Goal: Contribute content: Contribute content

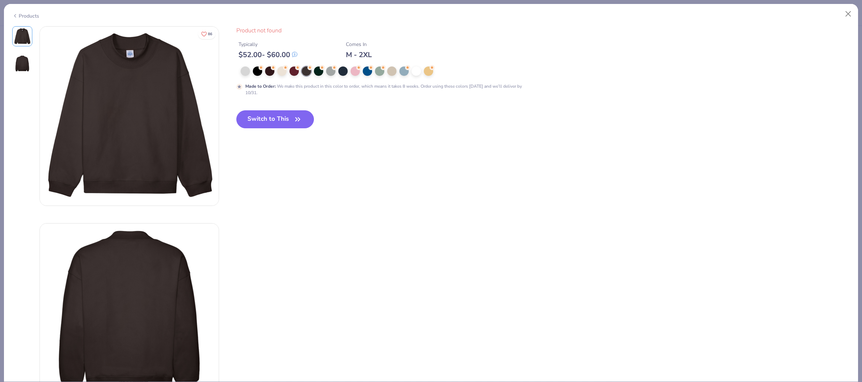
click at [289, 111] on button "Switch to This" at bounding box center [275, 119] width 78 height 18
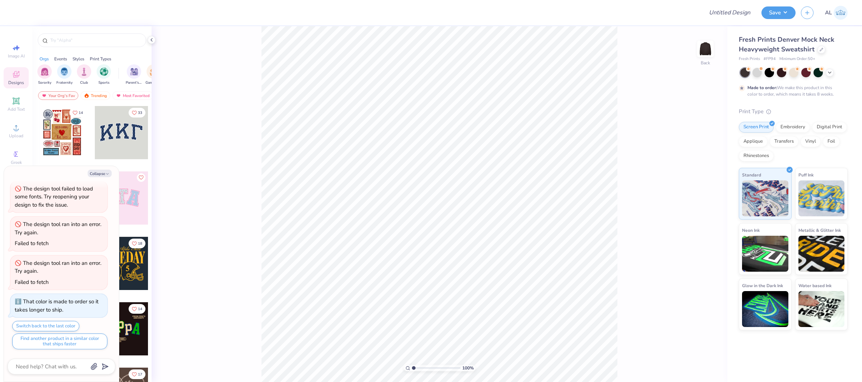
type textarea "x"
click at [724, 14] on input "Design Title" at bounding box center [721, 12] width 70 height 14
paste input "FPS240018"
type input "FPS240018"
type textarea "x"
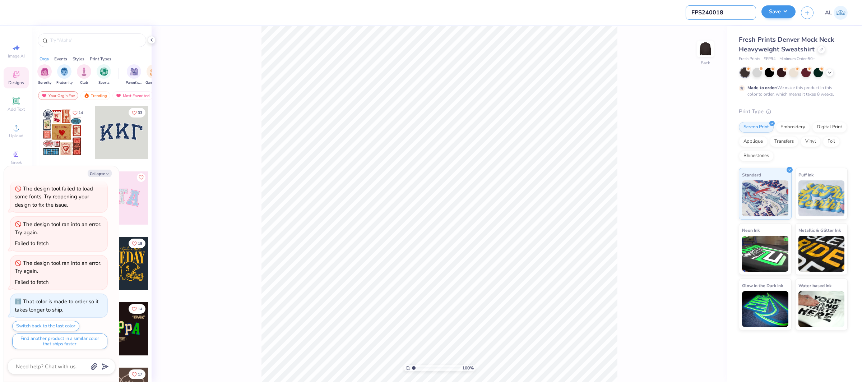
type input "FPS240018"
click at [770, 13] on button "Save" at bounding box center [778, 11] width 34 height 13
type textarea "x"
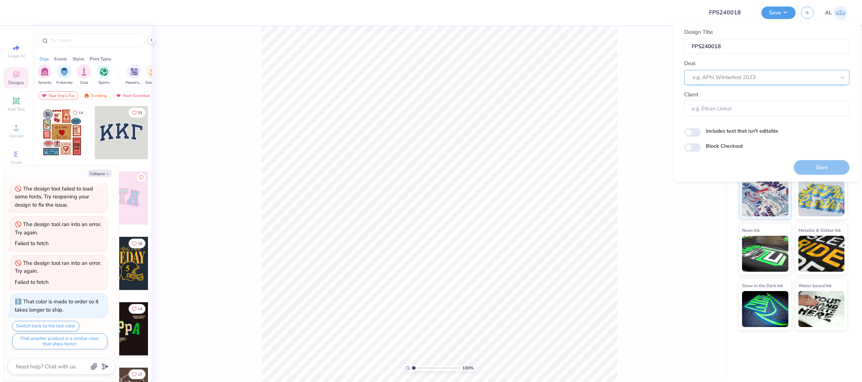
click at [749, 80] on div at bounding box center [763, 78] width 143 height 10
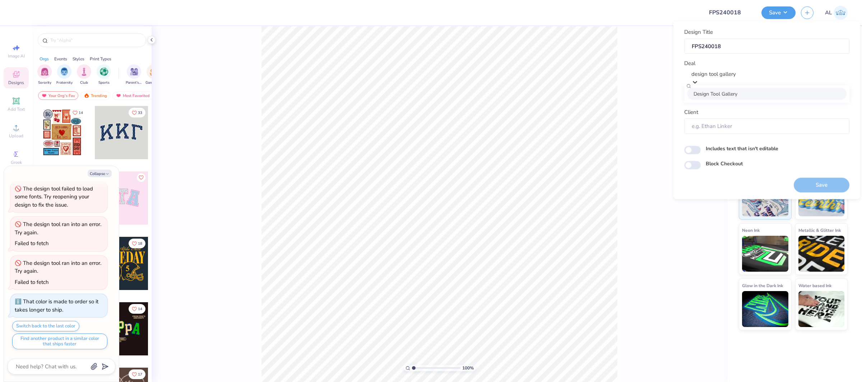
click at [750, 94] on div "Design Tool Gallery" at bounding box center [766, 94] width 159 height 12
type input "design tool gallery"
type textarea "x"
type input "Design Tool Gallery User"
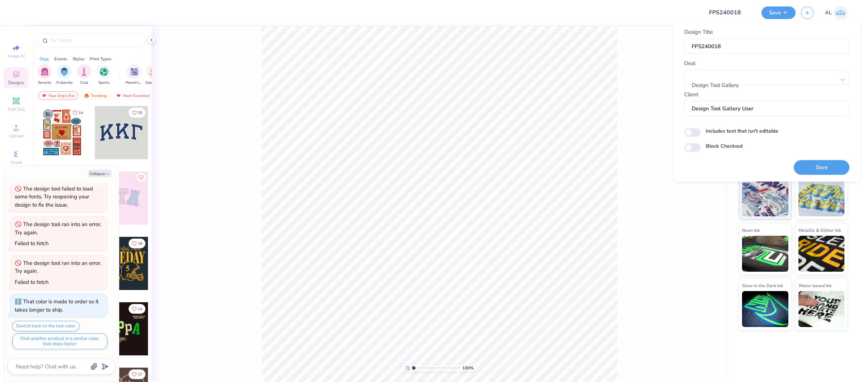
click at [632, 198] on div "100 % Back" at bounding box center [440, 204] width 576 height 356
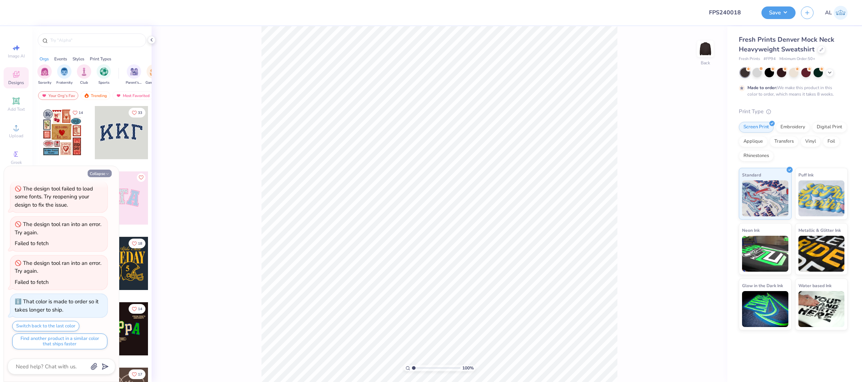
click at [102, 175] on button "Collapse" at bounding box center [100, 174] width 24 height 8
type textarea "x"
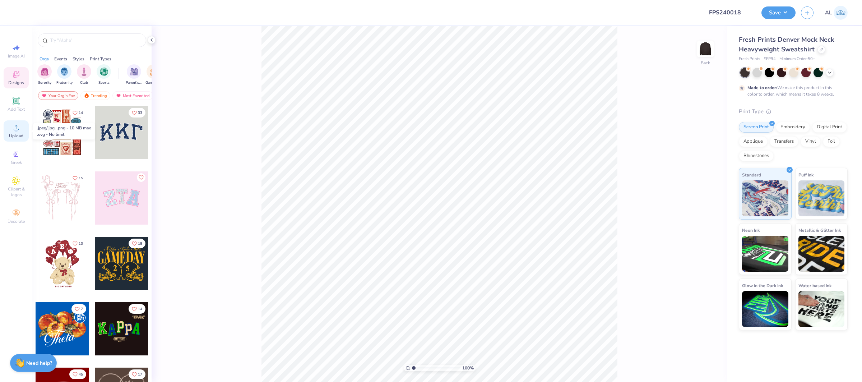
click at [19, 133] on span "Upload" at bounding box center [16, 136] width 14 height 6
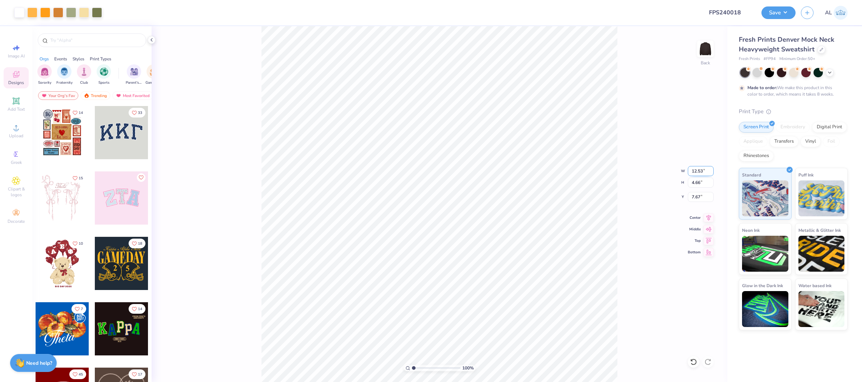
click at [696, 170] on input "12.53" at bounding box center [701, 171] width 26 height 10
type input "12.50"
type input "4.65"
click at [709, 220] on icon at bounding box center [709, 216] width 10 height 9
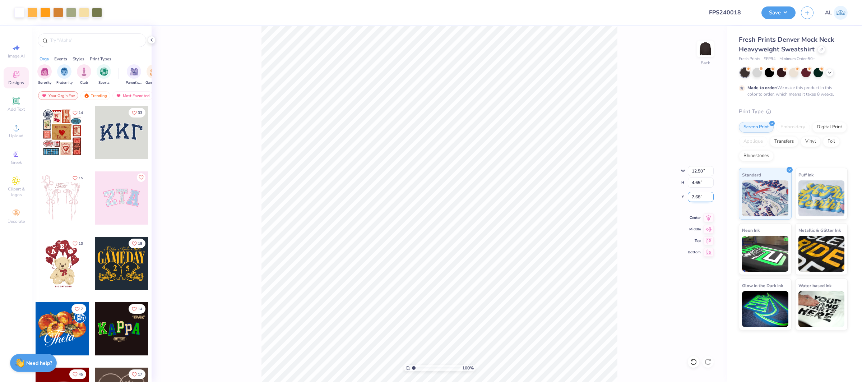
click at [697, 198] on input "7.68" at bounding box center [701, 197] width 26 height 10
type input "3.00"
click at [18, 128] on icon at bounding box center [16, 127] width 9 height 9
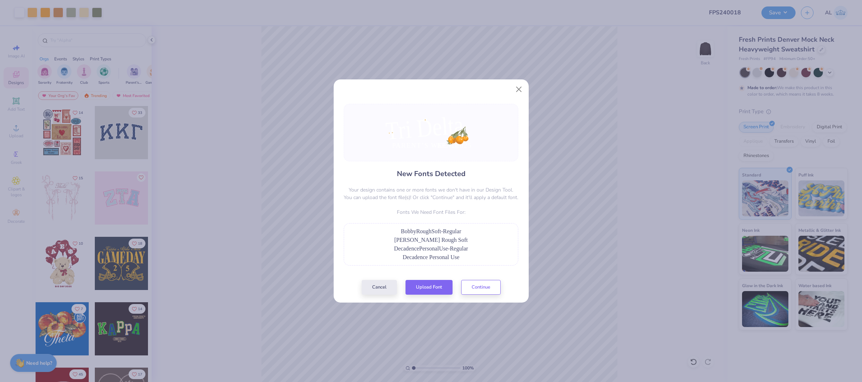
click at [439, 294] on div "Cancel Upload Font Continue" at bounding box center [431, 287] width 139 height 15
click at [436, 285] on button "Upload Font" at bounding box center [428, 285] width 47 height 15
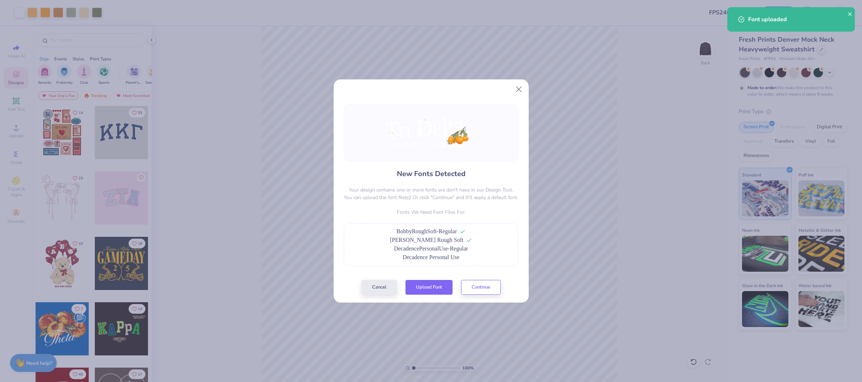
click at [427, 287] on button "Upload Font" at bounding box center [428, 287] width 47 height 15
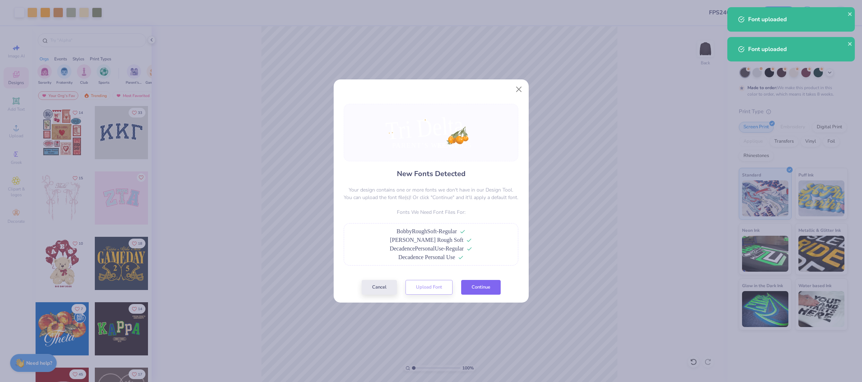
click at [478, 287] on button "Continue" at bounding box center [481, 287] width 40 height 15
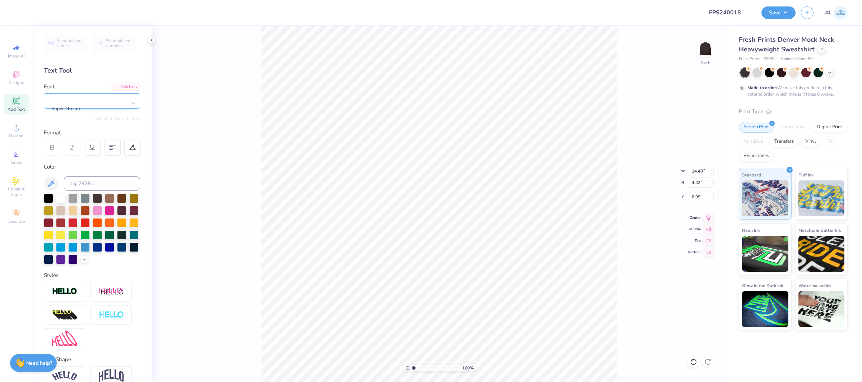
click at [107, 97] on div "Super Dream" at bounding box center [88, 103] width 75 height 19
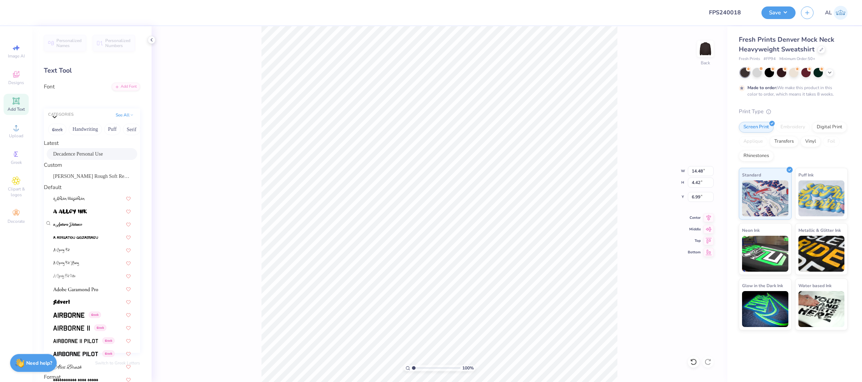
click at [91, 157] on span "Decadence Personal Use" at bounding box center [78, 154] width 50 height 8
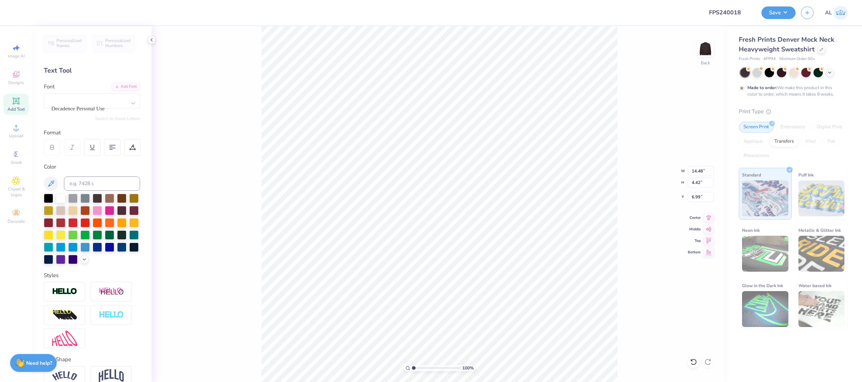
type input "16.25"
type input "4.15"
type input "7.59"
type input "6.03"
type input "6.99"
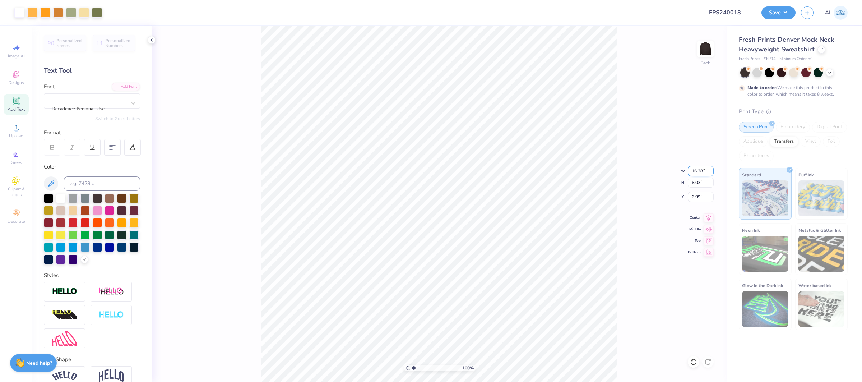
click at [695, 169] on input "16.28" at bounding box center [701, 171] width 26 height 10
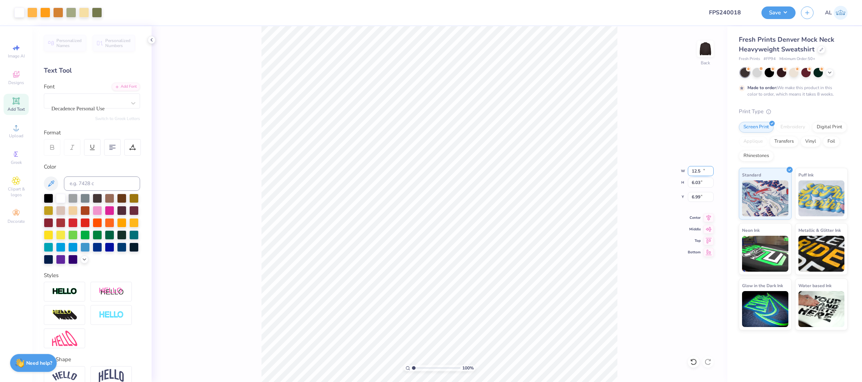
type input "12.50"
type input "4.63"
type input "7.69"
type input "12.50"
type input "4.63"
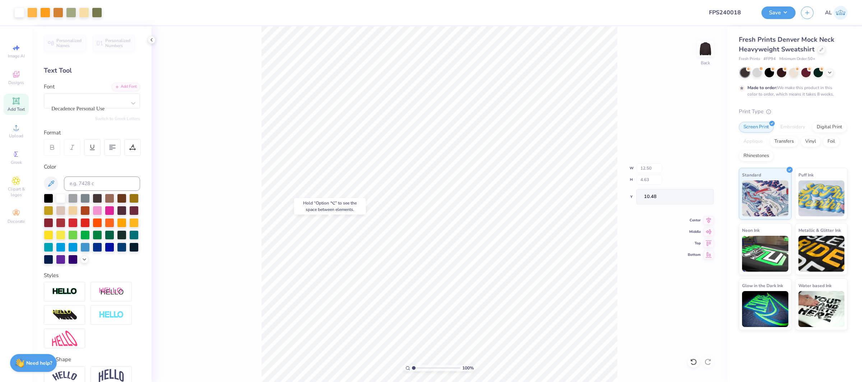
type input "10.48"
click at [103, 101] on div "Super Dream" at bounding box center [88, 103] width 75 height 19
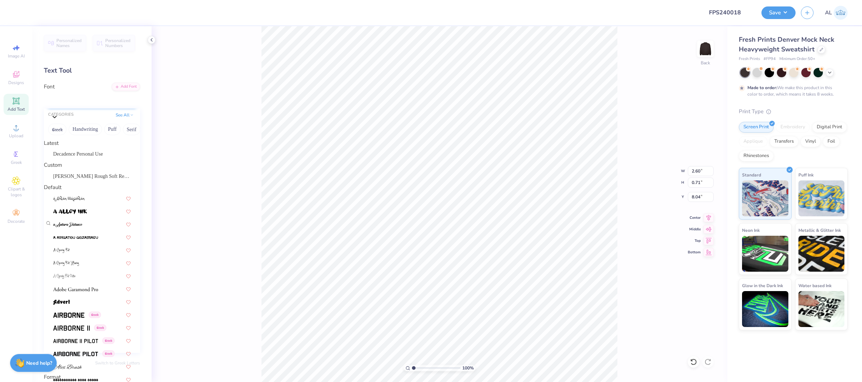
type input "8.04"
click at [92, 180] on span "[PERSON_NAME] Rough Soft Regular" at bounding box center [92, 176] width 78 height 8
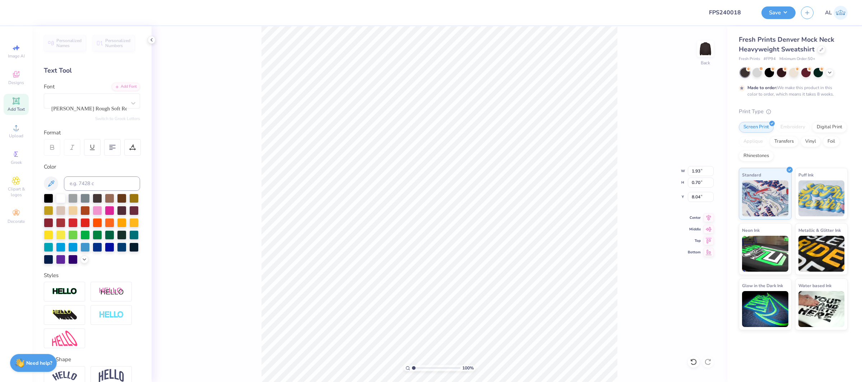
type input "1.93"
type input "0.70"
type input "8.12"
type input "8.74"
type input "0.76"
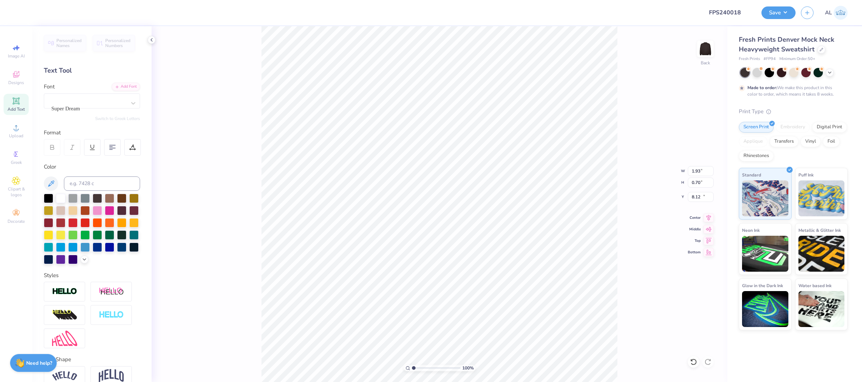
type input "14.35"
click at [86, 104] on div at bounding box center [89, 99] width 74 height 10
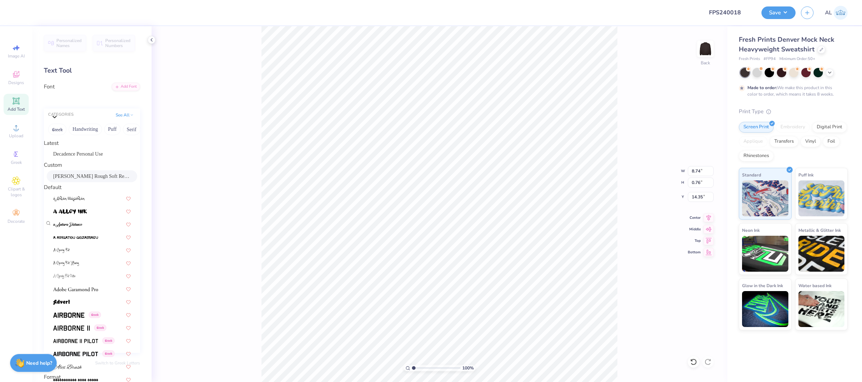
click at [90, 180] on span "[PERSON_NAME] Rough Soft Regular" at bounding box center [92, 176] width 78 height 8
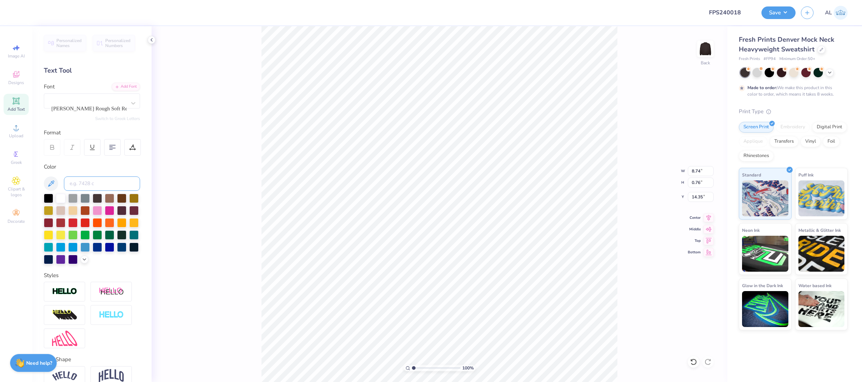
type input "7.35"
type input "0.71"
type input "14.44"
click at [134, 147] on icon at bounding box center [132, 147] width 6 height 6
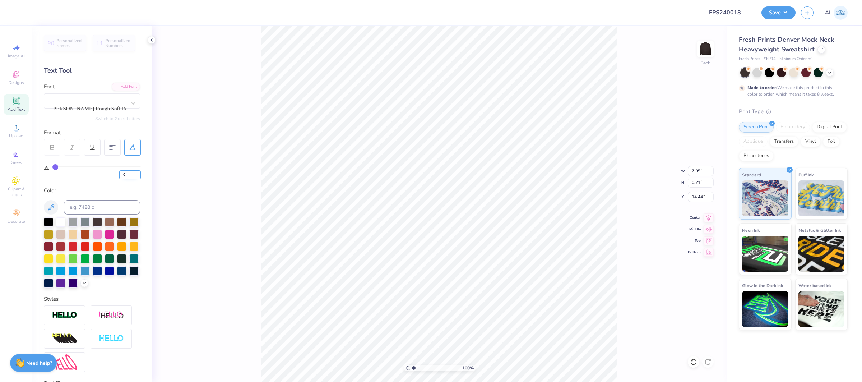
click at [124, 172] on input "0" at bounding box center [130, 174] width 22 height 9
type input "10"
click at [425, 368] on input "range" at bounding box center [436, 368] width 48 height 6
type input "2.62"
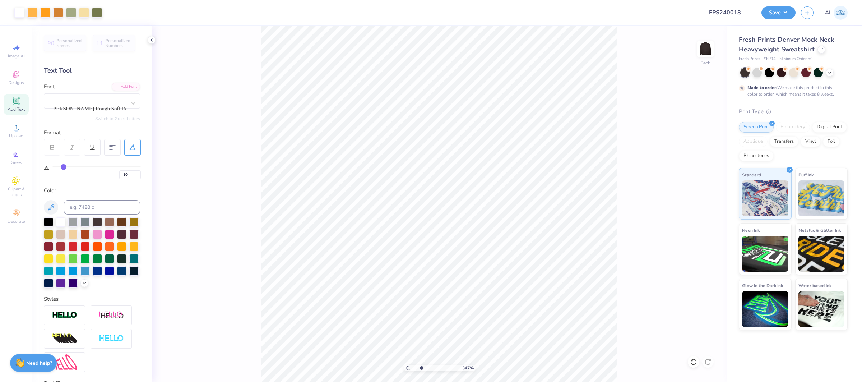
click at [421, 367] on input "range" at bounding box center [436, 368] width 48 height 6
type input "6.93"
type input "8.58"
type input "0.70"
type input "6.95"
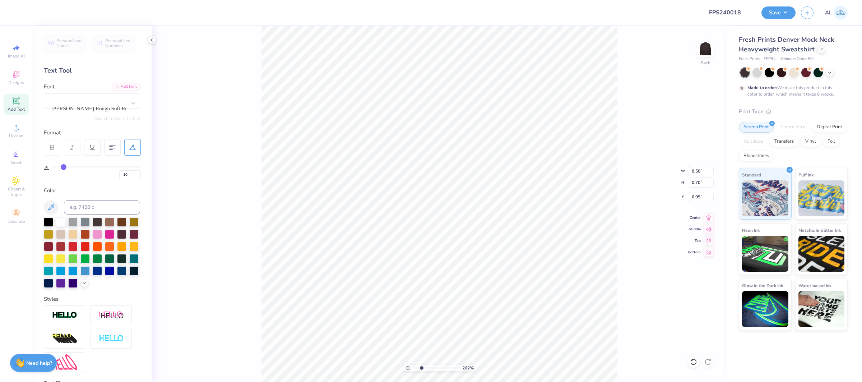
type input "12.50"
type input "4.65"
type input "3.00"
click at [708, 218] on icon at bounding box center [708, 217] width 5 height 6
type input "8.47"
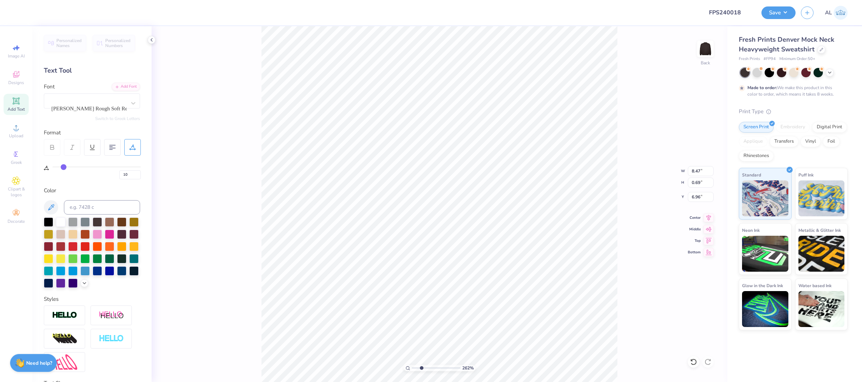
type input "0.69"
type input "6.96"
type input "1.93"
type input "0.70"
type input "8.12"
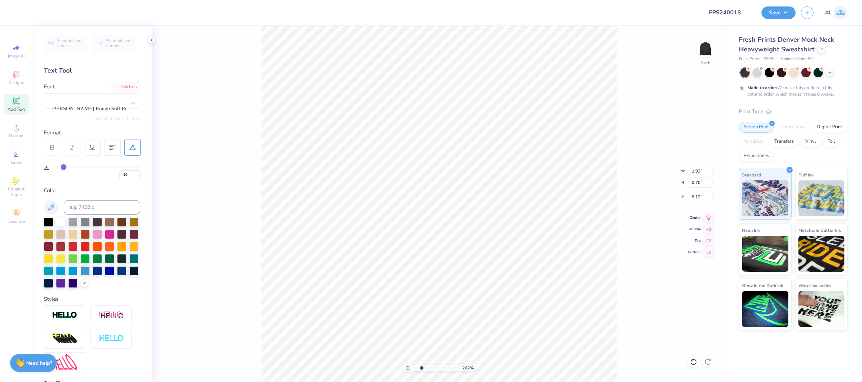
type input "10"
drag, startPoint x: 700, startPoint y: 182, endPoint x: 719, endPoint y: 177, distance: 20.4
click at [700, 182] on input "0.70" at bounding box center [701, 182] width 26 height 10
type input "0.69"
type input "10"
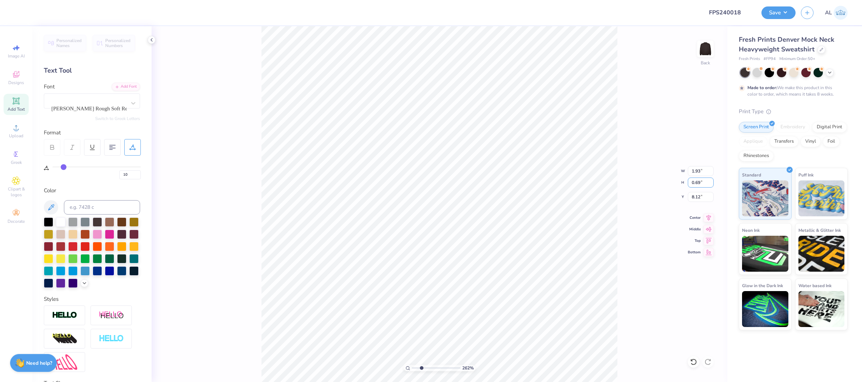
type input "1.91"
type input "10"
type input "7.29"
click at [444, 368] on input "range" at bounding box center [436, 368] width 48 height 6
type input "10"
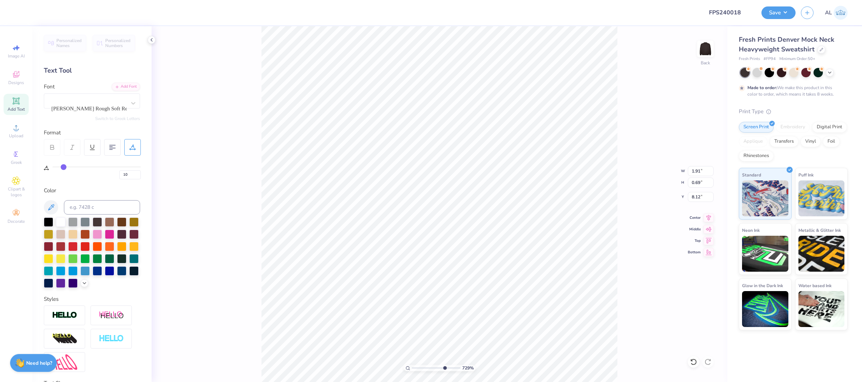
type input "6.96"
click at [780, 13] on button "Save" at bounding box center [778, 11] width 34 height 13
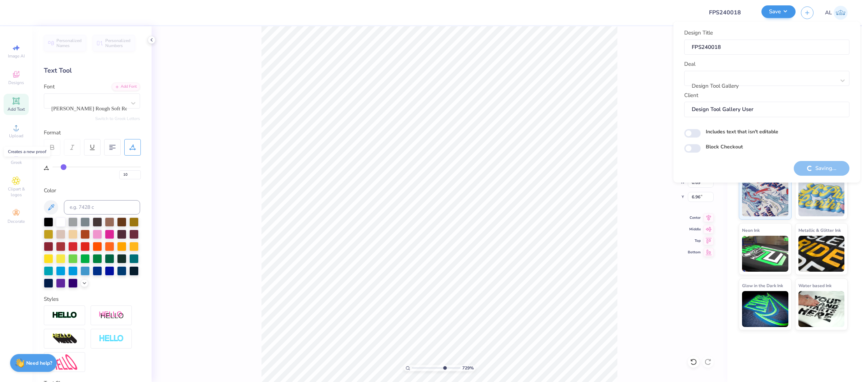
type input "10"
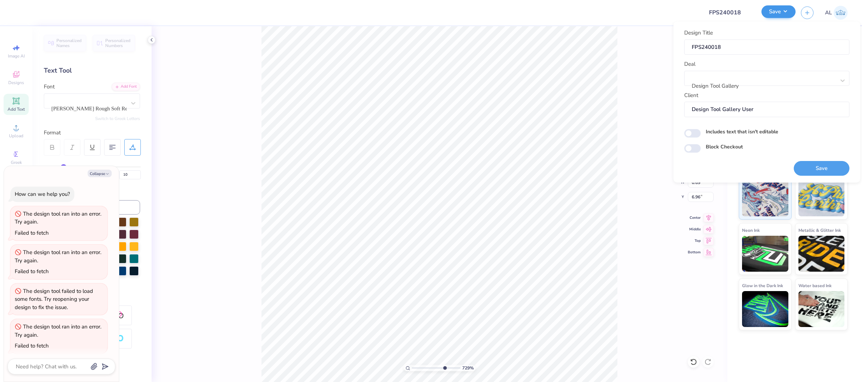
scroll to position [130, 0]
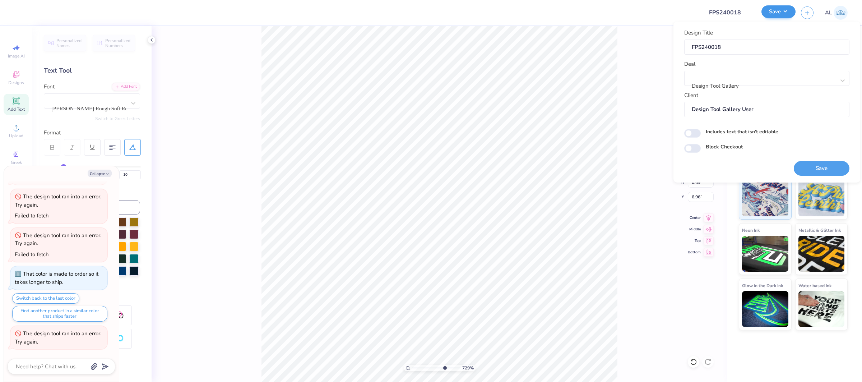
type textarea "x"
type input "10"
type textarea "x"
type input "10"
click at [803, 164] on button "Save" at bounding box center [822, 168] width 56 height 15
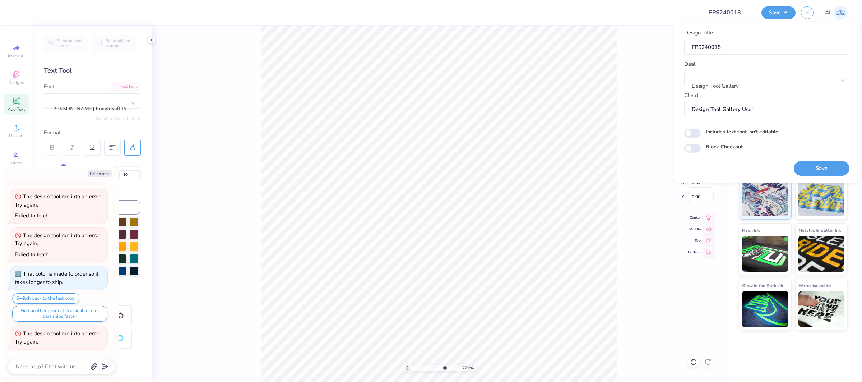
click at [815, 170] on div "Save" at bounding box center [822, 168] width 56 height 15
click at [811, 147] on div "Block Checkout" at bounding box center [766, 147] width 165 height 8
click at [815, 164] on div "Save" at bounding box center [822, 168] width 56 height 15
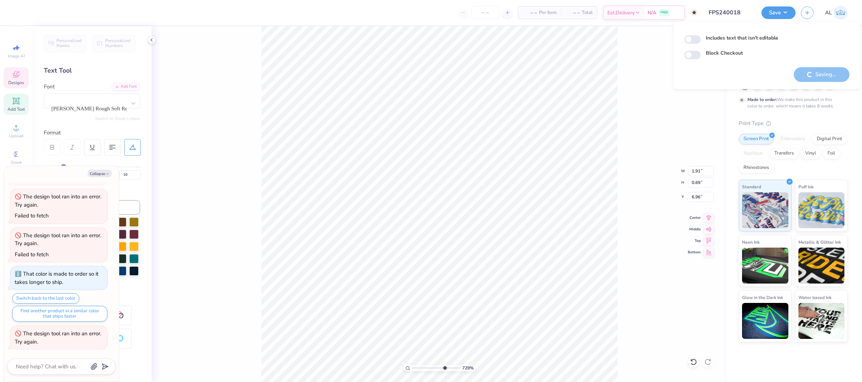
type textarea "x"
type input "10"
type textarea "x"
type input "10"
checkbox input "true"
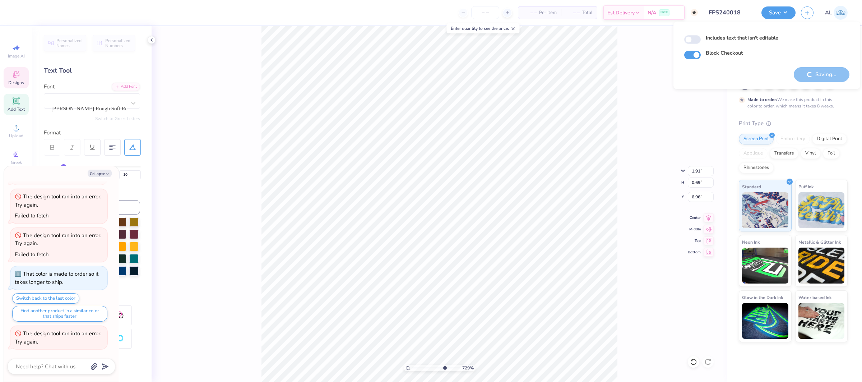
type input "10"
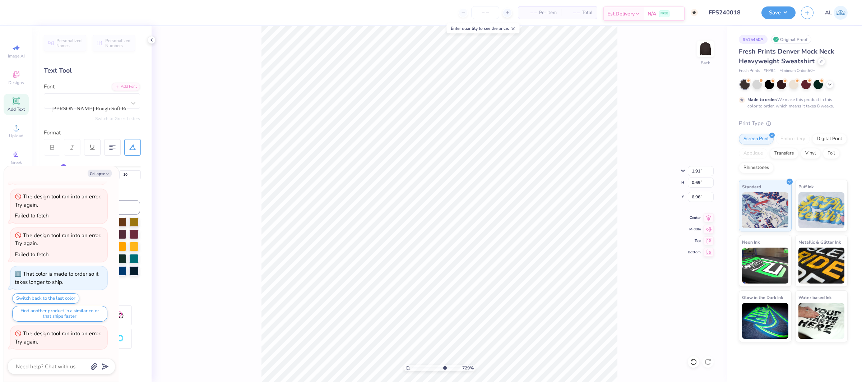
type textarea "x"
type input "10"
type textarea "x"
type input "10"
type textarea "x"
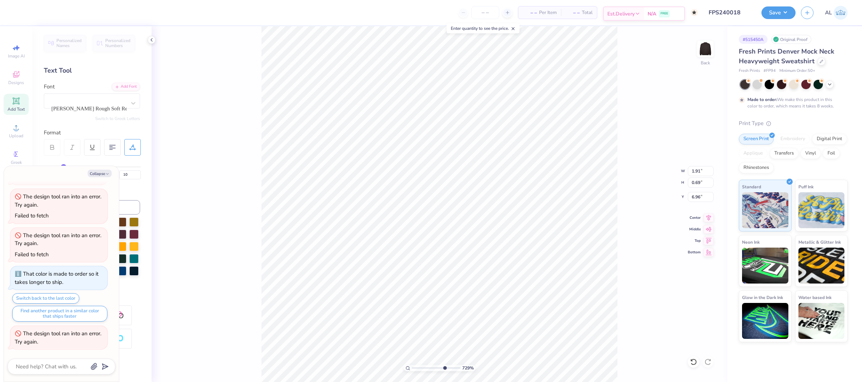
type input "10"
type input "1.83"
type input "0.66"
type textarea "x"
type input "10"
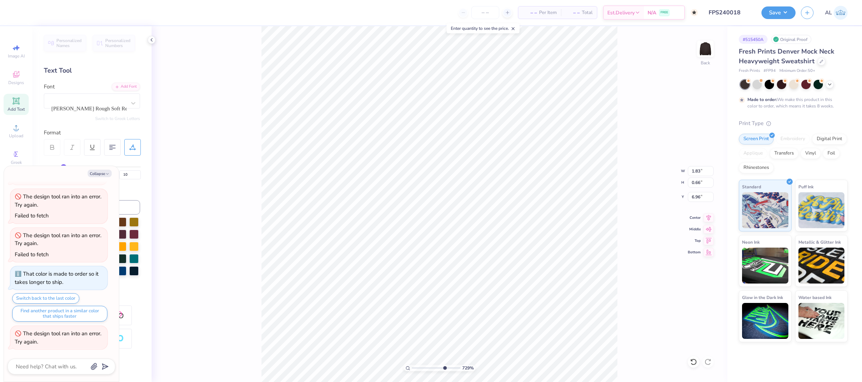
type textarea "x"
type input "10"
type input "1.87"
type input "0.67"
type textarea "x"
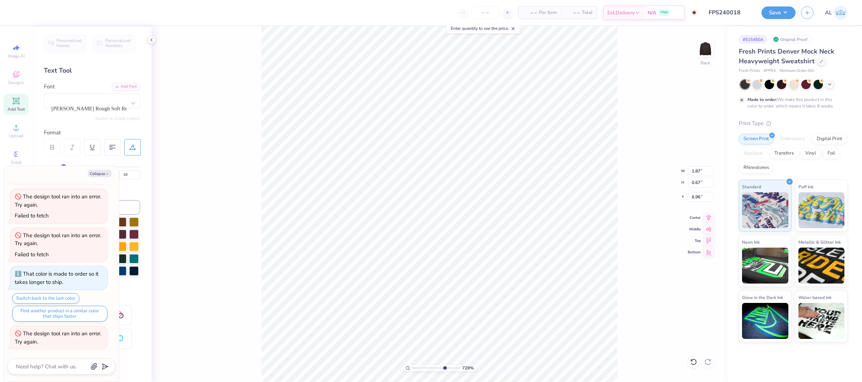
type input "10"
type textarea "x"
type input "10"
type textarea "x"
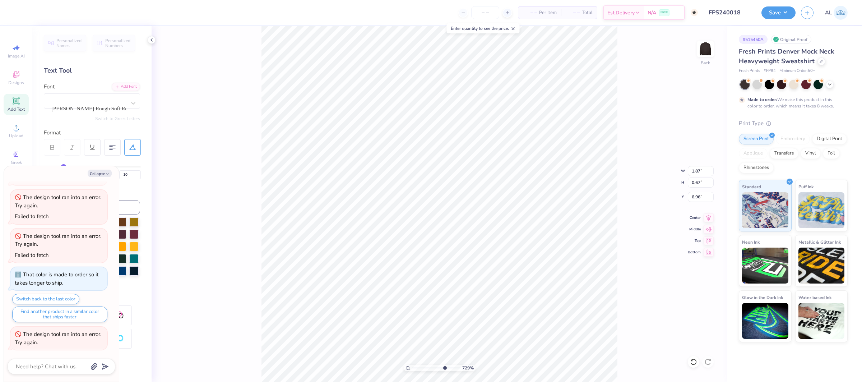
type input "10"
click at [421, 370] on input "range" at bounding box center [436, 368] width 48 height 6
click at [424, 368] on input "range" at bounding box center [436, 368] width 48 height 6
click at [422, 368] on input "range" at bounding box center [436, 368] width 48 height 6
click at [416, 368] on input "range" at bounding box center [436, 368] width 48 height 6
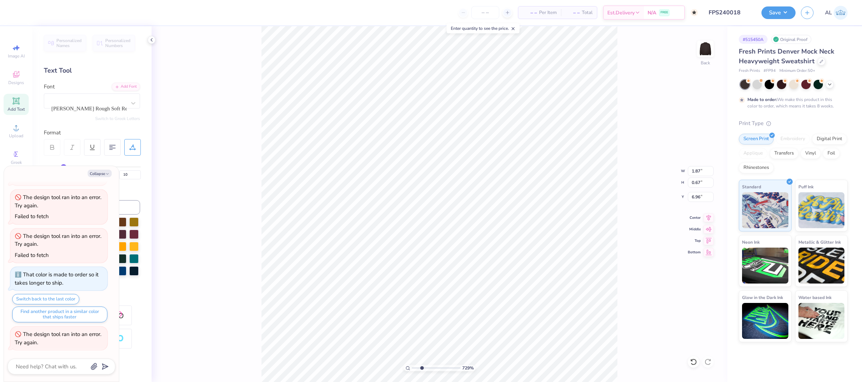
click at [421, 368] on input "range" at bounding box center [436, 368] width 48 height 6
click at [417, 368] on input "range" at bounding box center [436, 368] width 48 height 6
type input "4.3"
click at [429, 367] on input "range" at bounding box center [436, 368] width 48 height 6
type textarea "x"
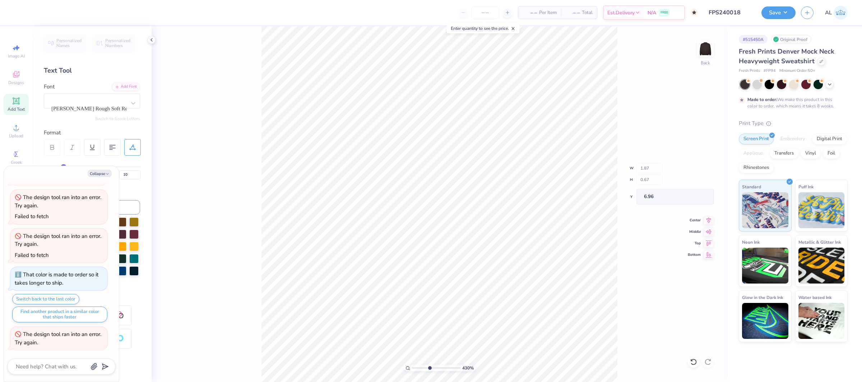
type input "10"
type textarea "x"
type input "10"
type input "12.50"
type input "4.65"
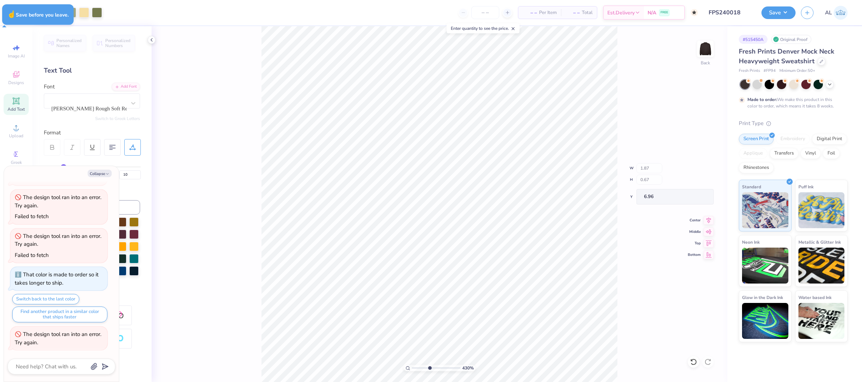
type input "4.25"
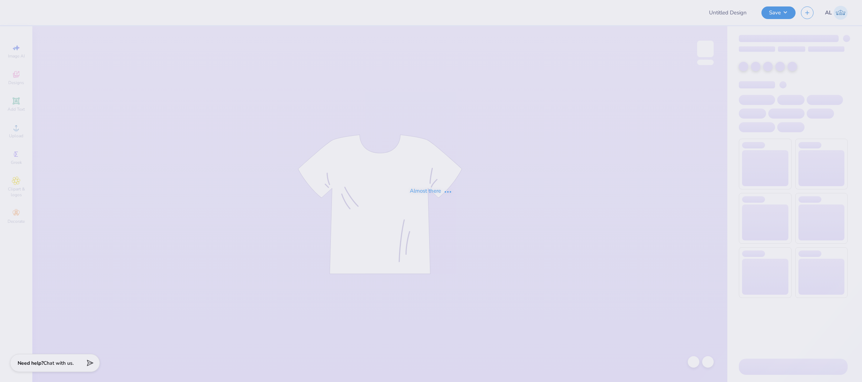
type input "FPS240018"
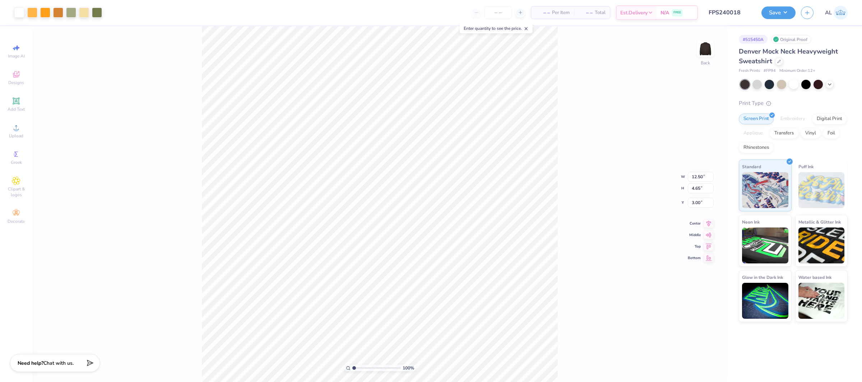
type input "4.97"
click at [373, 368] on input "range" at bounding box center [376, 368] width 48 height 6
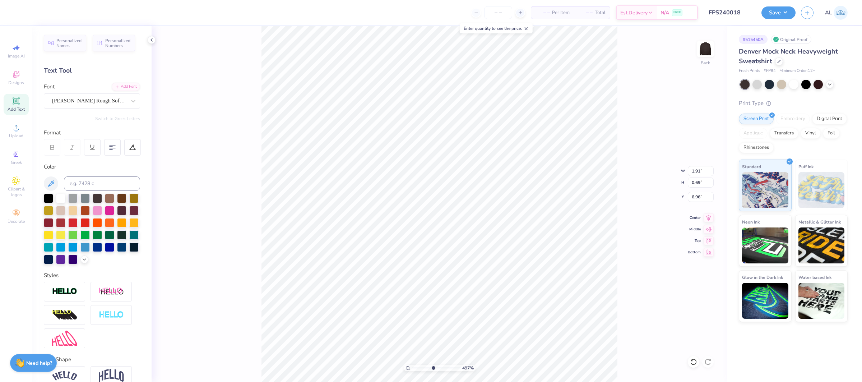
type input "1.88"
type input "0.68"
click at [419, 367] on input "range" at bounding box center [436, 368] width 48 height 6
drag, startPoint x: 418, startPoint y: 368, endPoint x: 409, endPoint y: 368, distance: 9.0
type input "1"
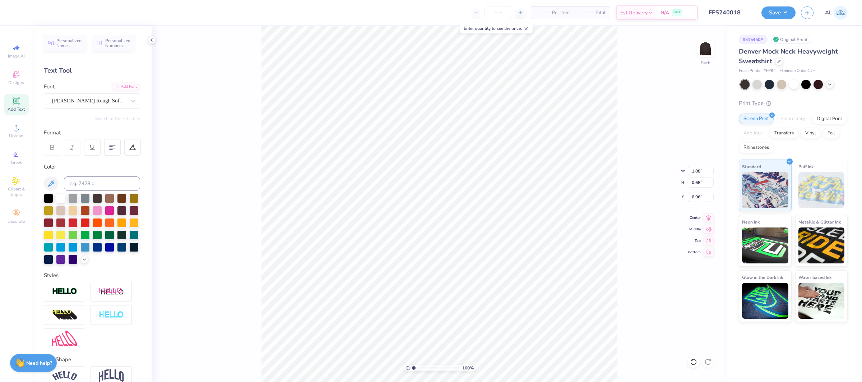
click at [412, 368] on input "range" at bounding box center [436, 368] width 48 height 6
click at [694, 196] on input "10.48" at bounding box center [701, 197] width 26 height 10
type input "2.75"
click at [703, 170] on input "12.48" at bounding box center [701, 171] width 26 height 10
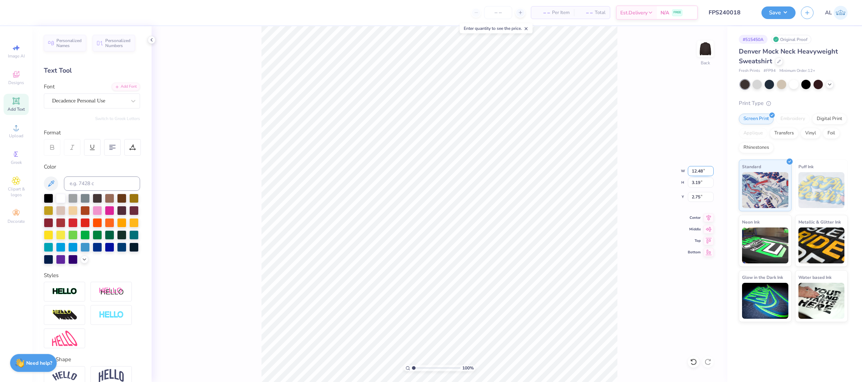
click at [703, 170] on input "12.48" at bounding box center [701, 171] width 26 height 10
click at [702, 170] on input "12.48" at bounding box center [701, 171] width 26 height 10
click at [710, 217] on icon at bounding box center [709, 217] width 10 height 9
type input "12.50"
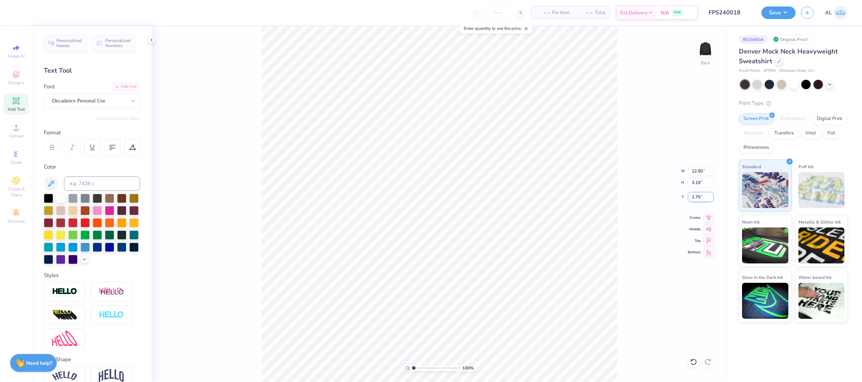
click at [698, 195] on input "2.75" at bounding box center [701, 197] width 26 height 10
drag, startPoint x: 700, startPoint y: 195, endPoint x: 679, endPoint y: 197, distance: 21.6
click at [679, 197] on div "100 % Back W 12.50 12.50 " H 3.19 3.19 " Y 2.75 2.75 " Center Middle Top Bottom" at bounding box center [440, 204] width 576 height 356
click at [699, 196] on input "2.75" at bounding box center [701, 197] width 26 height 10
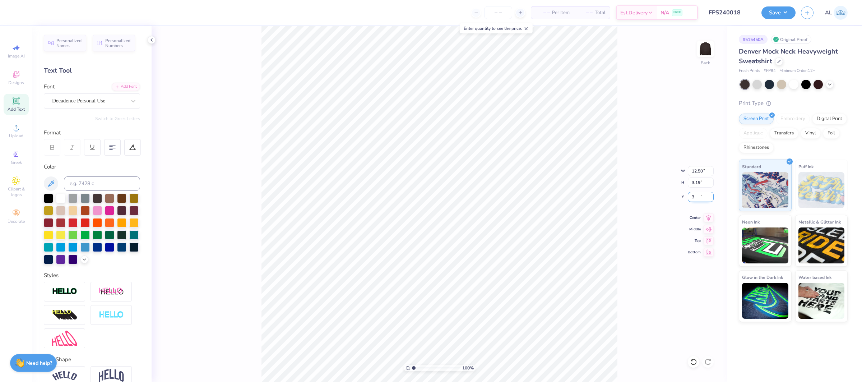
type input "3.00"
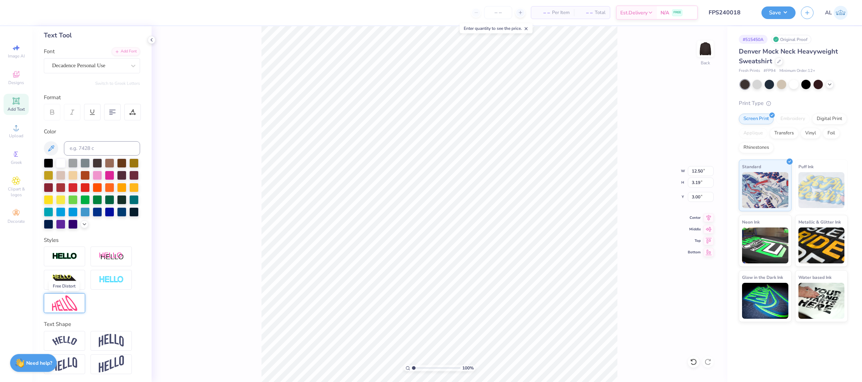
click at [68, 301] on img at bounding box center [64, 302] width 25 height 15
type input "12.47"
type input "3.22"
type input "2.82"
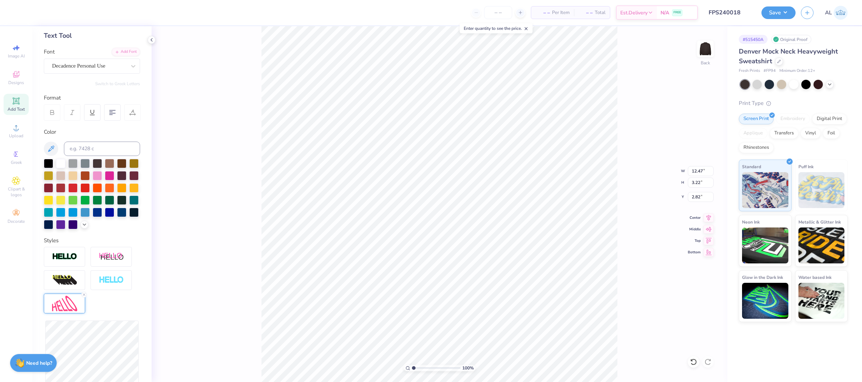
type input "12.39"
type input "3.66"
type input "2.75"
type input "12.46"
type input "3.84"
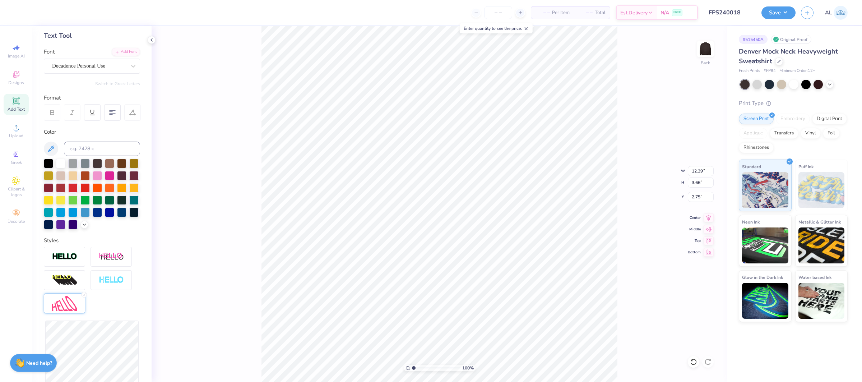
type input "2.68"
type input "12.54"
type input "3.86"
type input "2.60"
click at [696, 361] on icon at bounding box center [693, 361] width 6 height 6
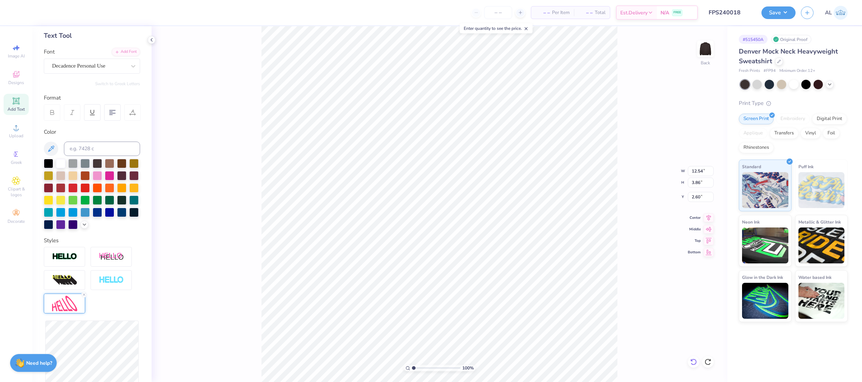
type input "12.46"
type input "3.84"
click at [692, 196] on input "2.68" at bounding box center [701, 197] width 26 height 10
type input "3.00"
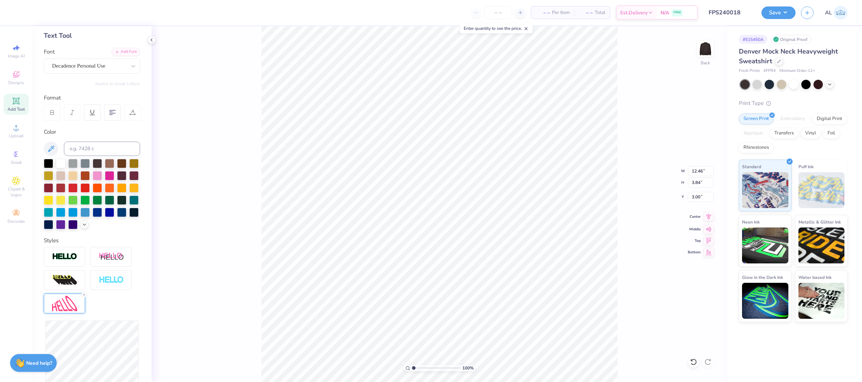
click at [707, 219] on icon at bounding box center [709, 216] width 10 height 9
type input "12.60"
type input "3.69"
type input "3.06"
click at [693, 361] on icon at bounding box center [693, 361] width 7 height 7
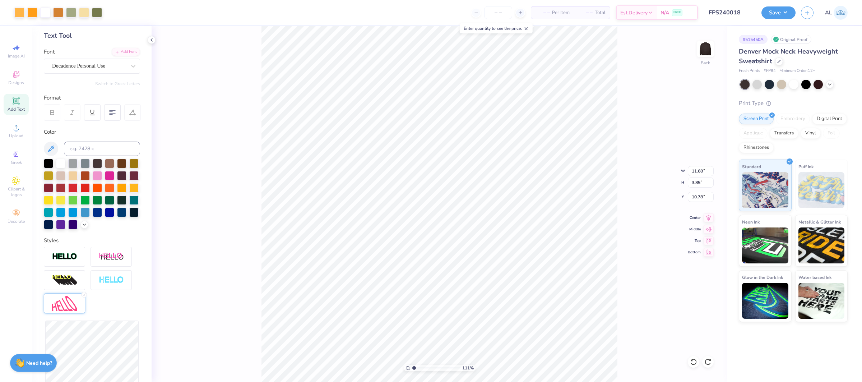
type input "3.24"
click at [424, 368] on input "range" at bounding box center [436, 368] width 48 height 6
type input "3.46"
type input "11.48"
type input "3.78"
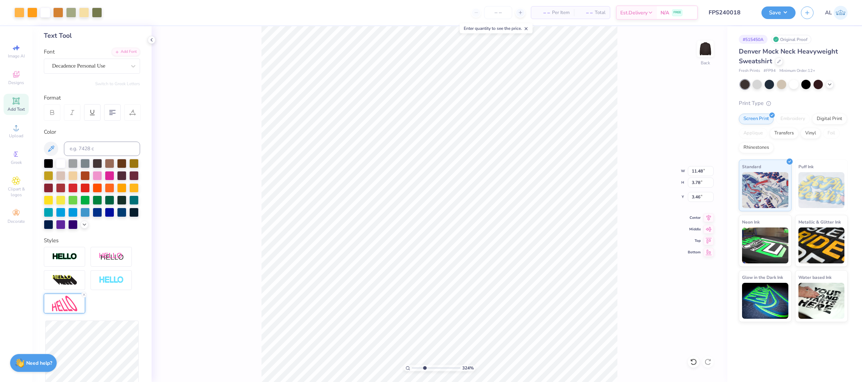
type input "11.22"
type input "3.69"
type input "3.48"
type input "12.60"
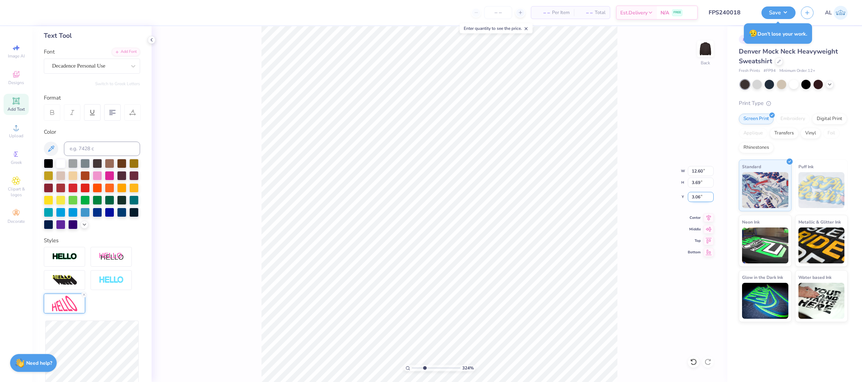
click at [697, 198] on input "3.06" at bounding box center [701, 197] width 26 height 10
click at [700, 197] on input "3.06" at bounding box center [701, 197] width 26 height 10
type input "3.00"
drag, startPoint x: 413, startPoint y: 367, endPoint x: 394, endPoint y: 366, distance: 19.1
type input "1"
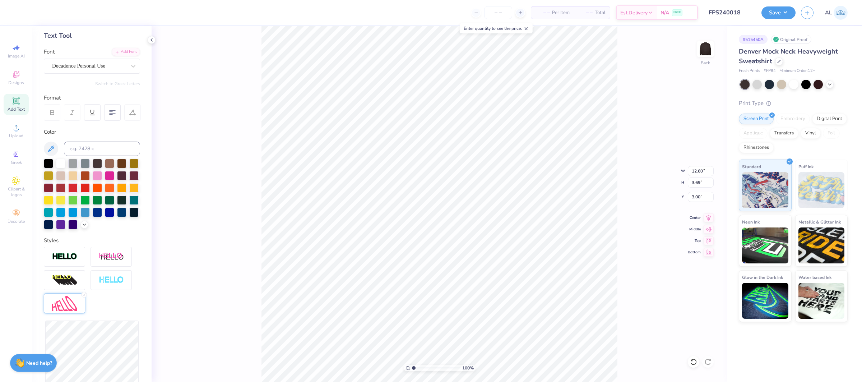
click at [412, 366] on input "range" at bounding box center [436, 368] width 48 height 6
type input "12.50"
click at [700, 170] on input "12.60" at bounding box center [701, 171] width 26 height 10
type input "12.50"
click at [710, 216] on icon at bounding box center [709, 216] width 10 height 9
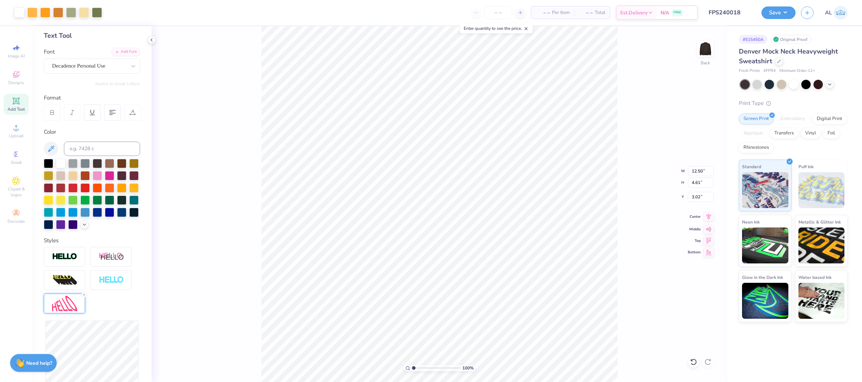
type input "4.61"
click at [701, 198] on input "3.02" at bounding box center [701, 197] width 26 height 10
type input "3.00"
click at [775, 16] on button "Save" at bounding box center [778, 11] width 34 height 13
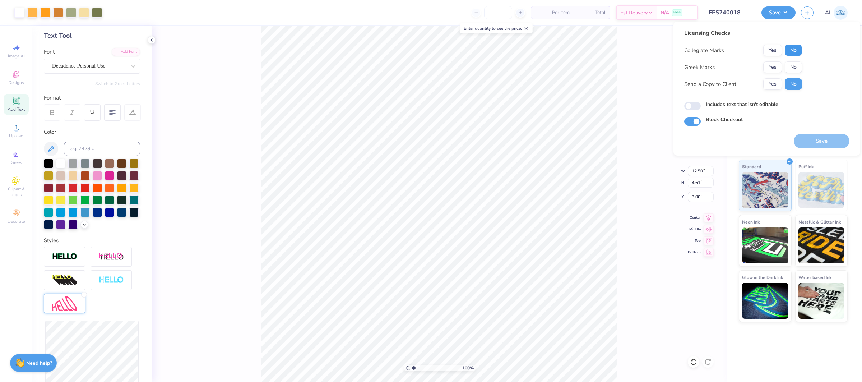
click at [792, 49] on button "No" at bounding box center [793, 50] width 17 height 11
click at [802, 66] on div "Licensing Checks Collegiate Marks Yes No Greek Marks Yes No Send a Copy to Clie…" at bounding box center [766, 77] width 165 height 97
click at [793, 68] on button "No" at bounding box center [793, 66] width 17 height 11
drag, startPoint x: 820, startPoint y: 142, endPoint x: 252, endPoint y: 4, distance: 583.8
click at [820, 142] on button "Save" at bounding box center [822, 141] width 56 height 15
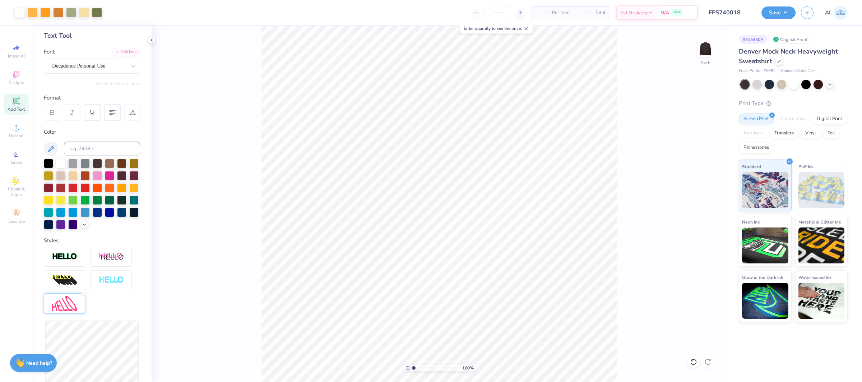
click at [447, 368] on input "range" at bounding box center [436, 368] width 48 height 6
type input "8.03"
click at [447, 368] on input "range" at bounding box center [436, 368] width 48 height 6
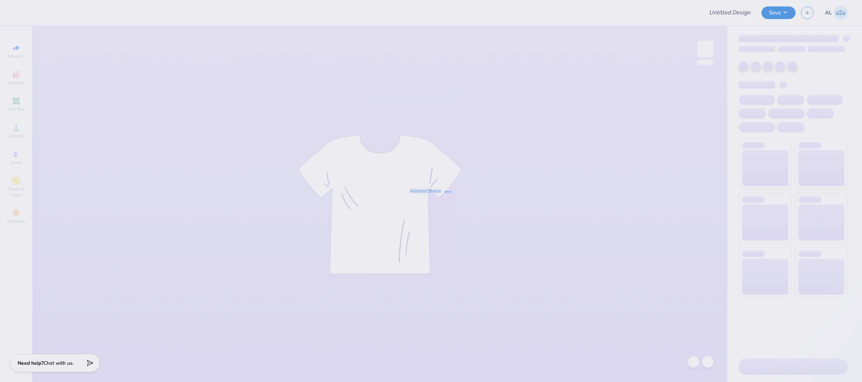
type input "FPS240018"
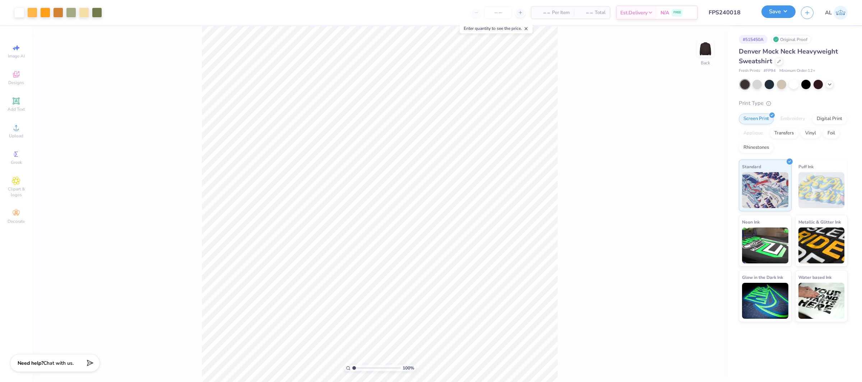
click at [773, 15] on button "Save" at bounding box center [778, 11] width 34 height 13
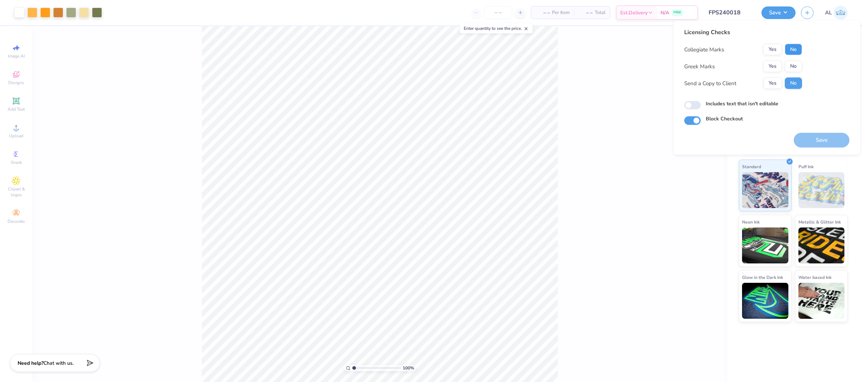
click at [794, 51] on button "No" at bounding box center [793, 49] width 17 height 11
click at [775, 66] on button "Yes" at bounding box center [772, 66] width 19 height 11
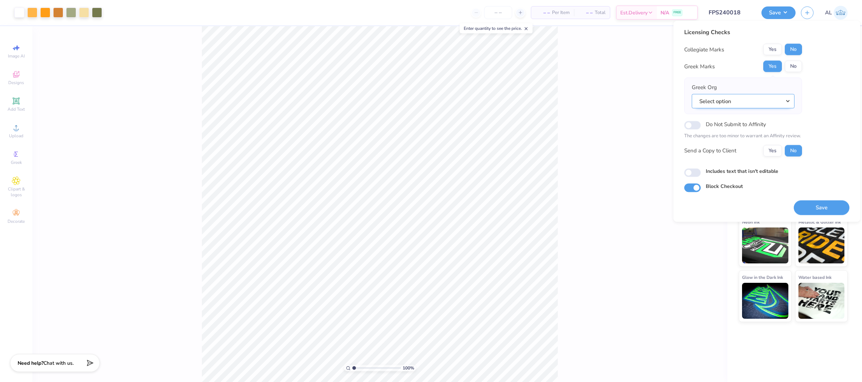
click at [753, 105] on button "Select option" at bounding box center [743, 101] width 103 height 15
click at [751, 162] on link "Delta Delta Delta" at bounding box center [743, 161] width 97 height 12
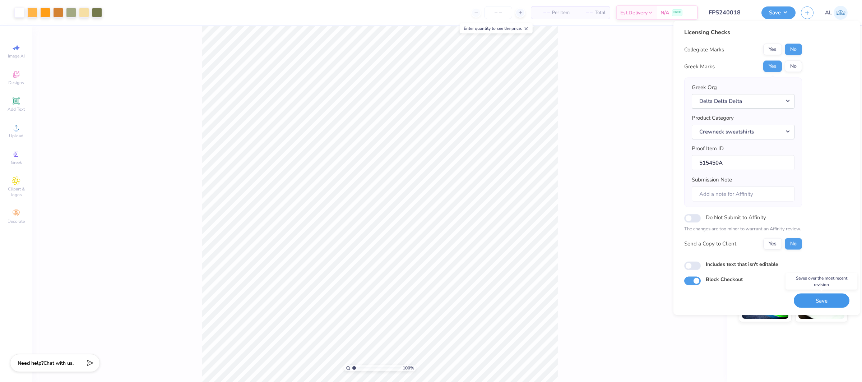
click at [820, 299] on button "Save" at bounding box center [822, 300] width 56 height 15
